Goal: Navigation & Orientation: Go to known website

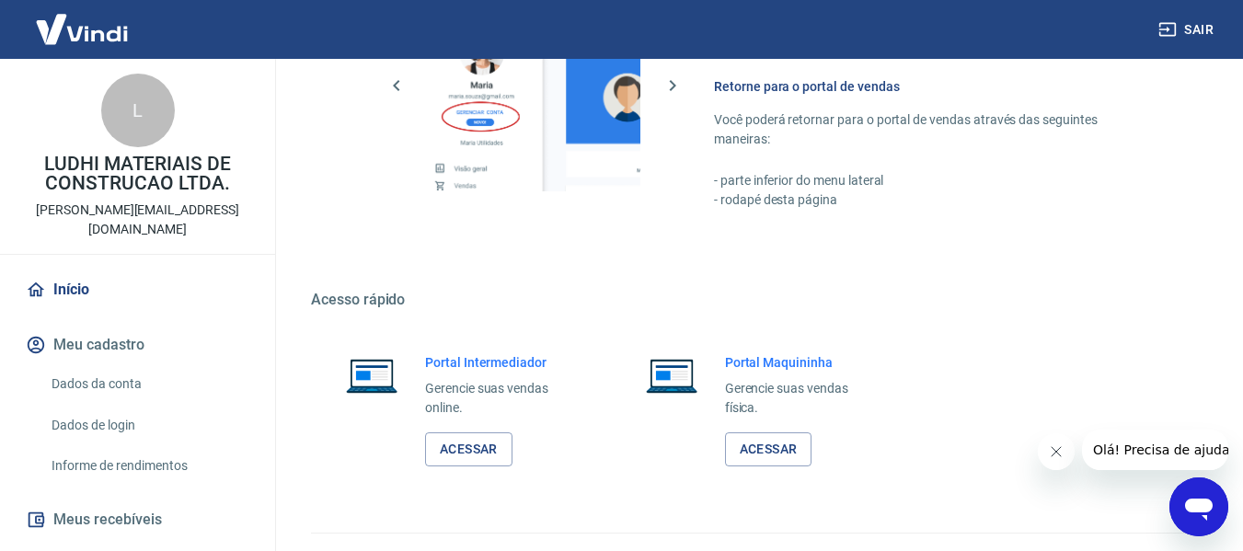
scroll to position [958, 0]
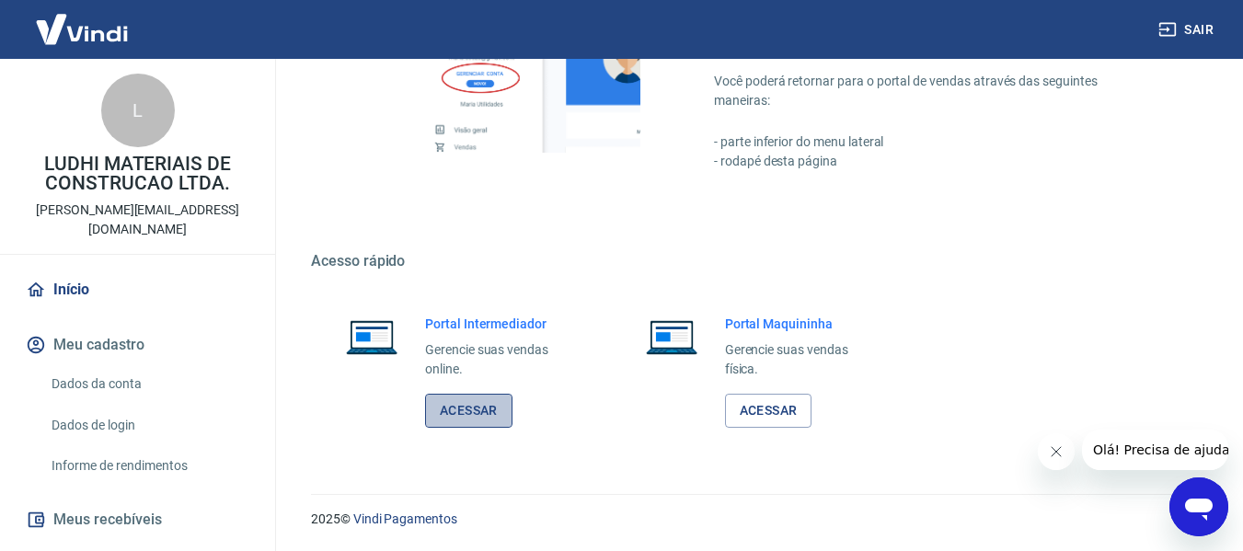
click at [497, 410] on link "Acessar" at bounding box center [468, 411] width 87 height 34
